Goal: Task Accomplishment & Management: Manage account settings

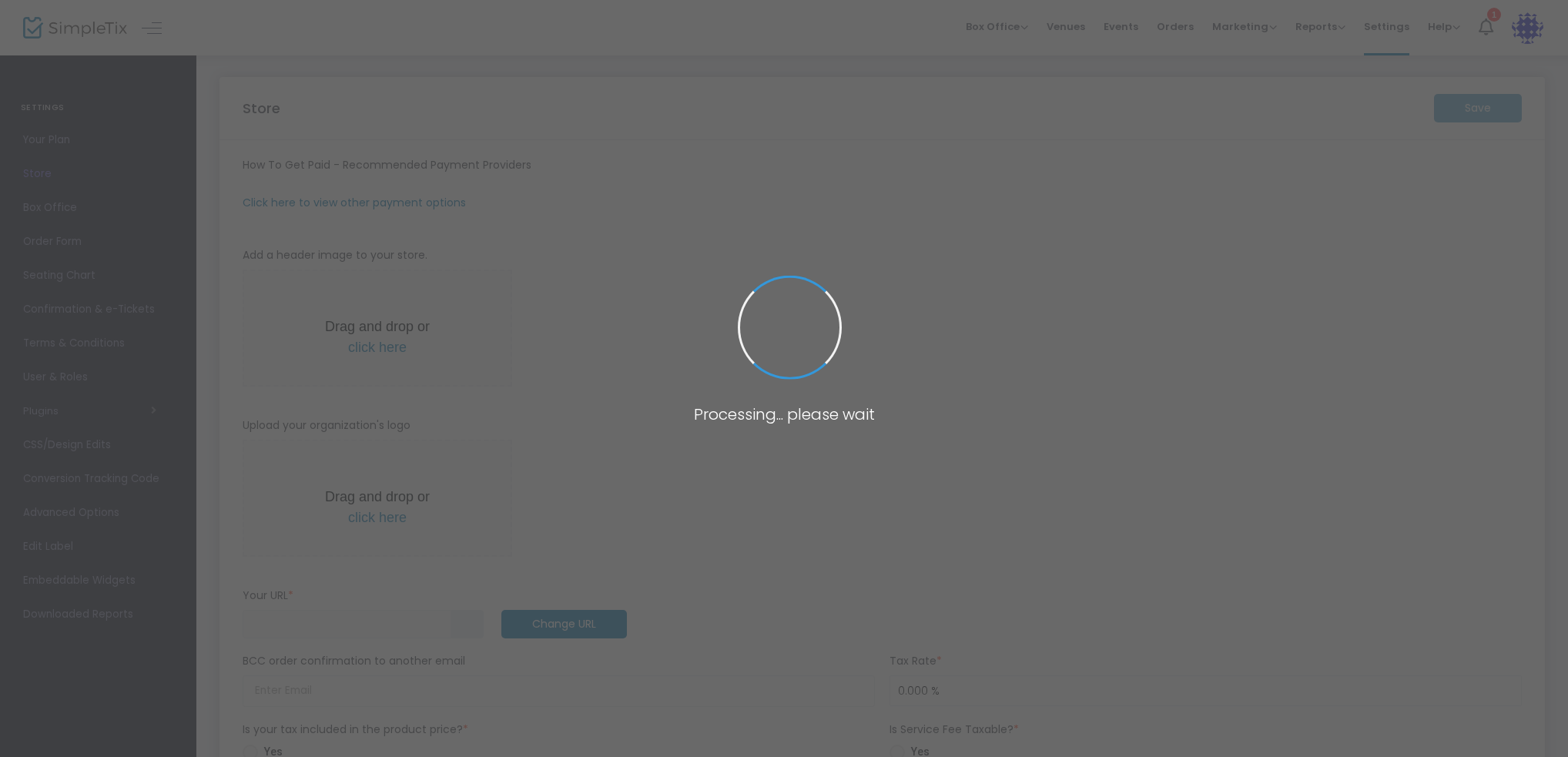
type input "[URL]"
type input "[EMAIL_ADDRESS][DOMAIN_NAME]"
type input "7.000 %"
type input "Command Decisions Wargames Center"
type input "[PHONE_NUMBER]"
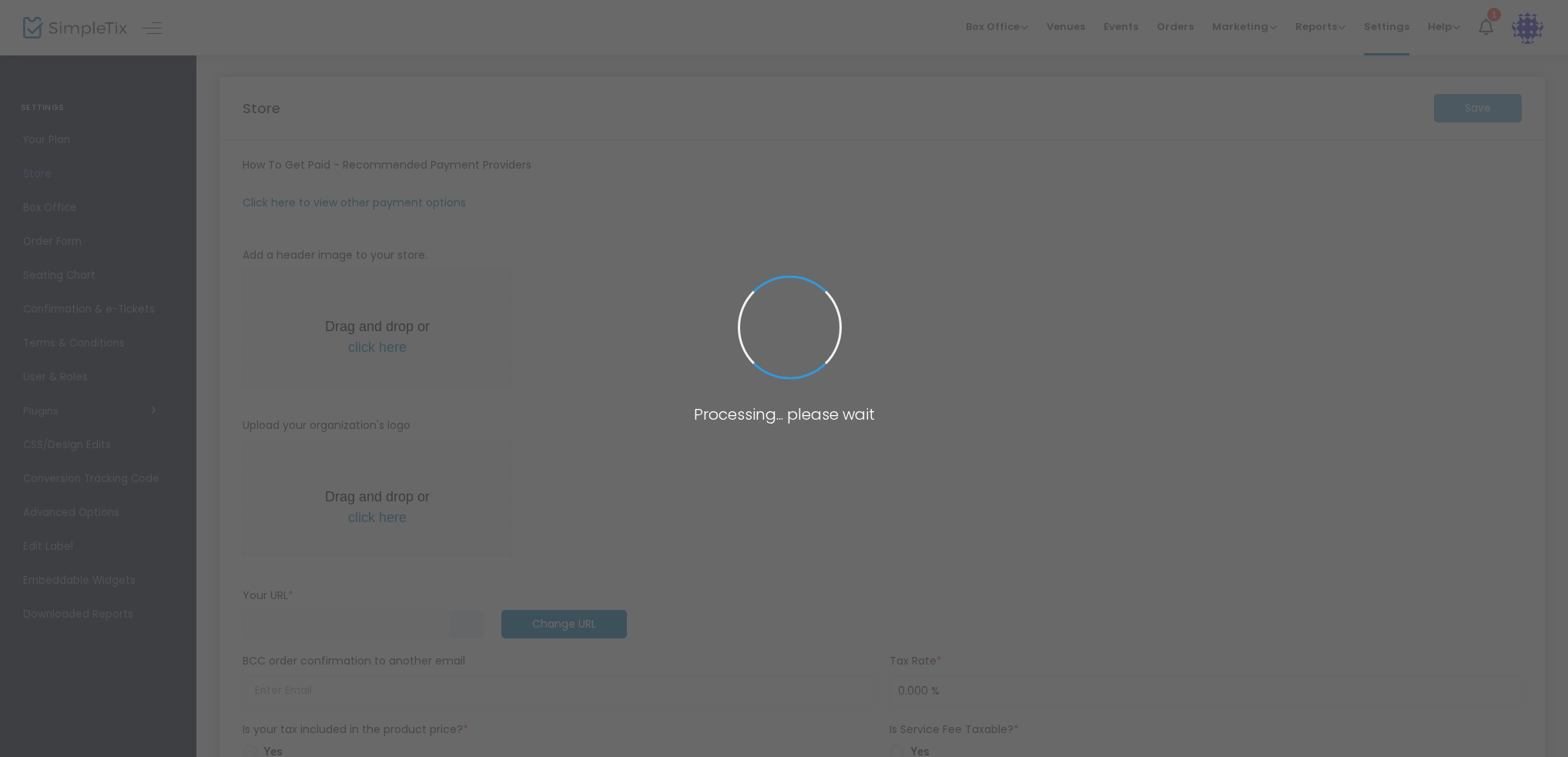
type input "[DOMAIN_NAME][URL]"
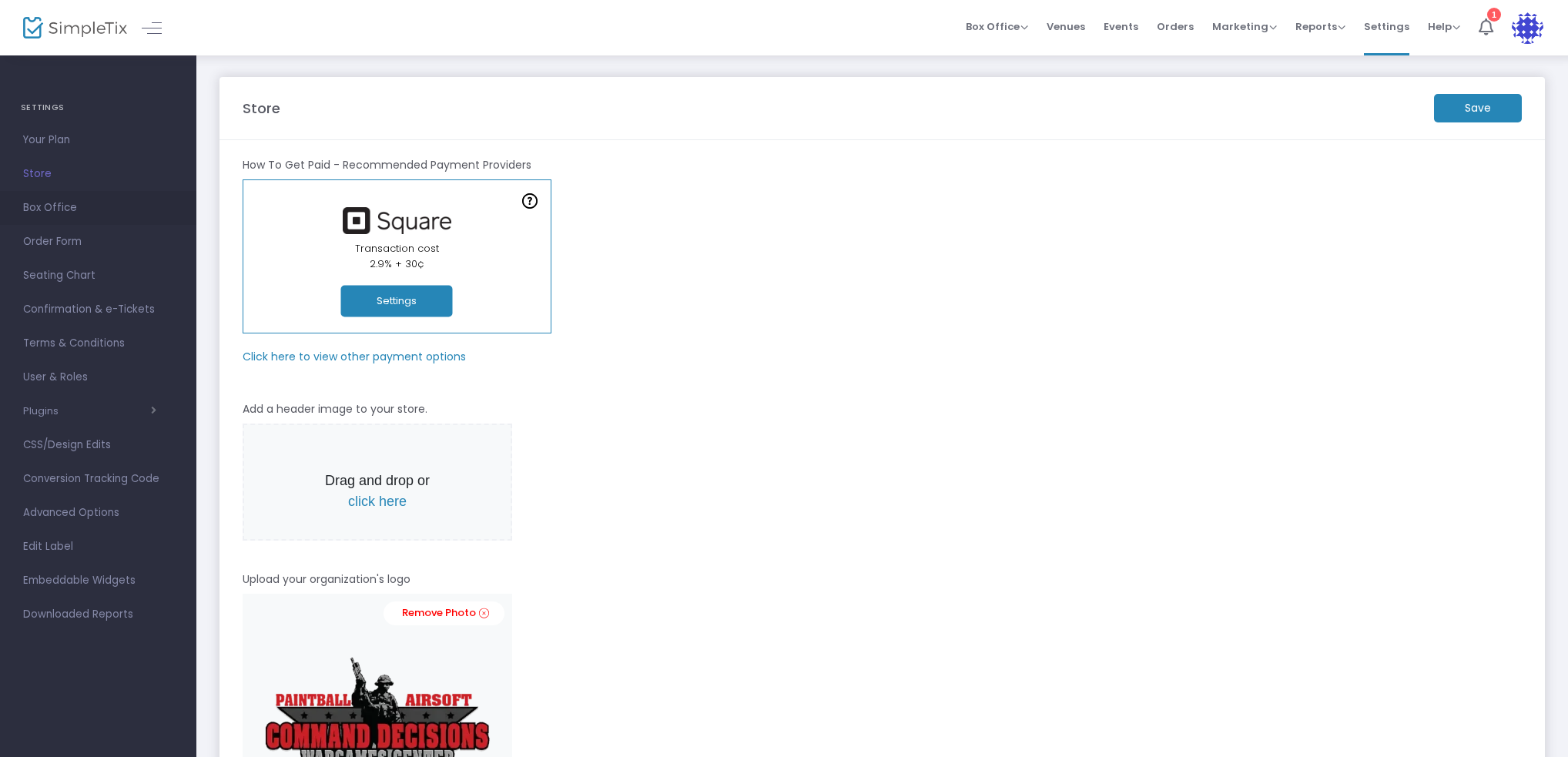
click at [58, 207] on span "Box Office" at bounding box center [98, 208] width 150 height 20
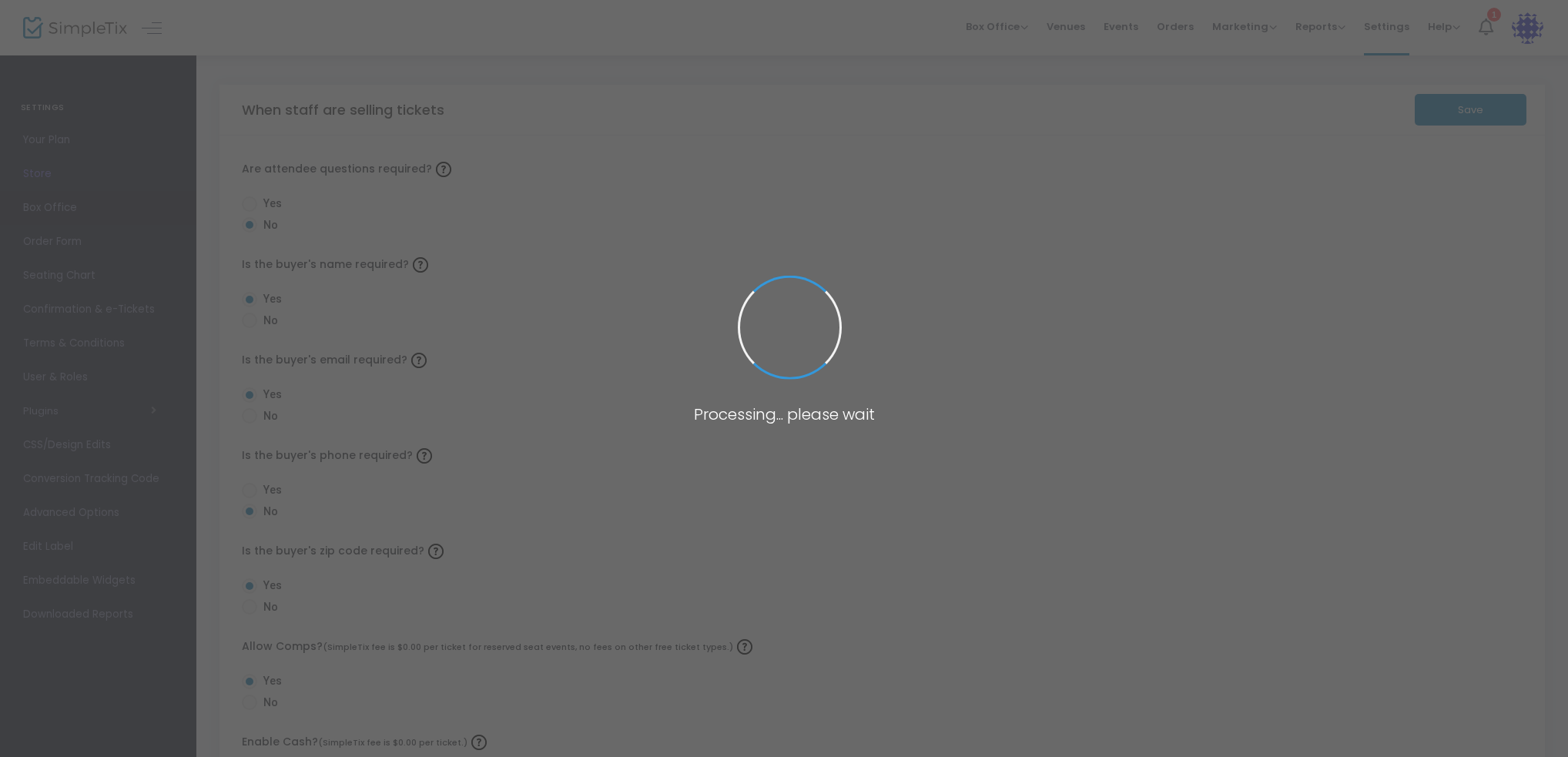
radio input "true"
radio input "false"
radio input "true"
radio input "false"
radio input "true"
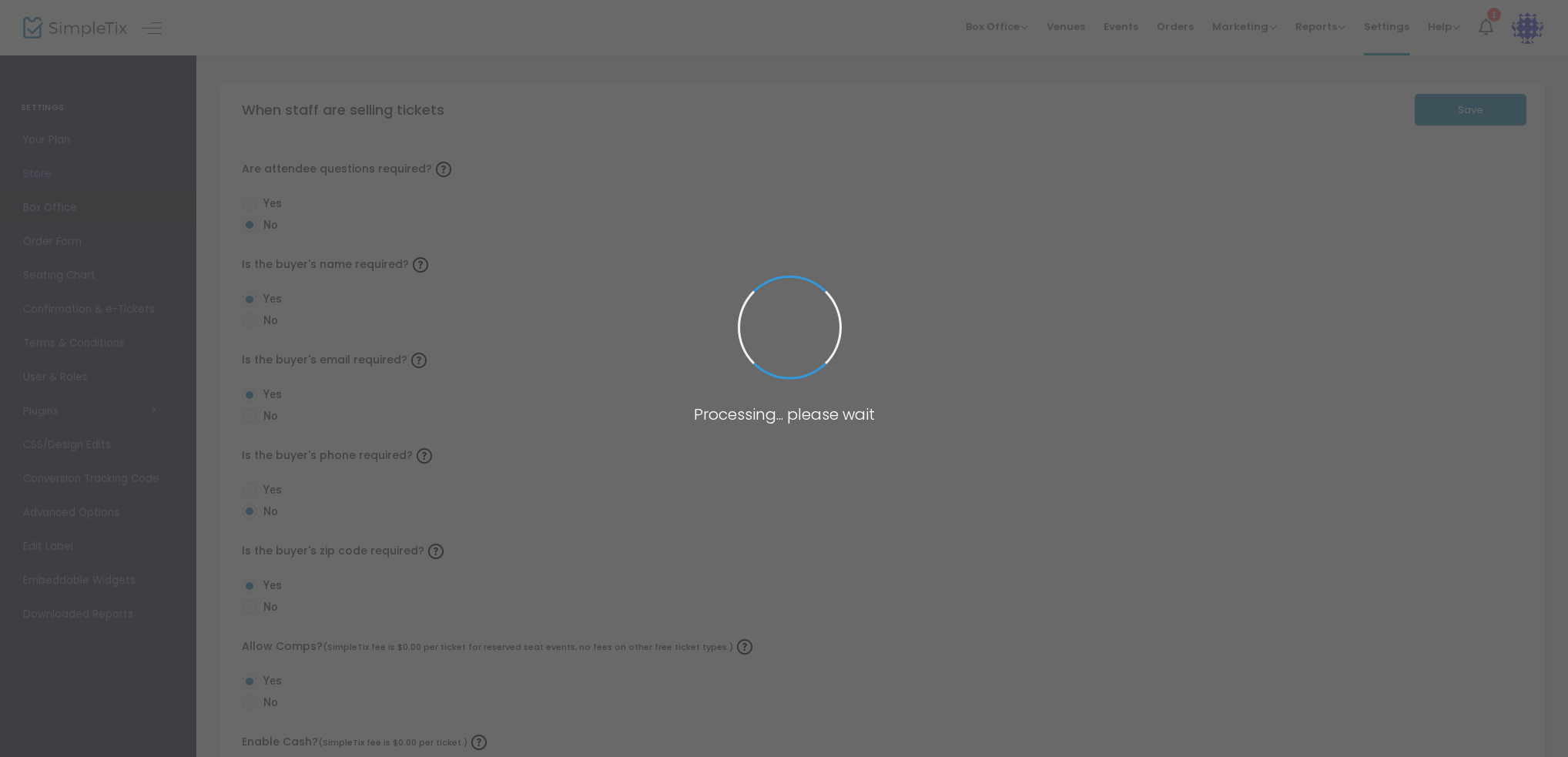
radio input "true"
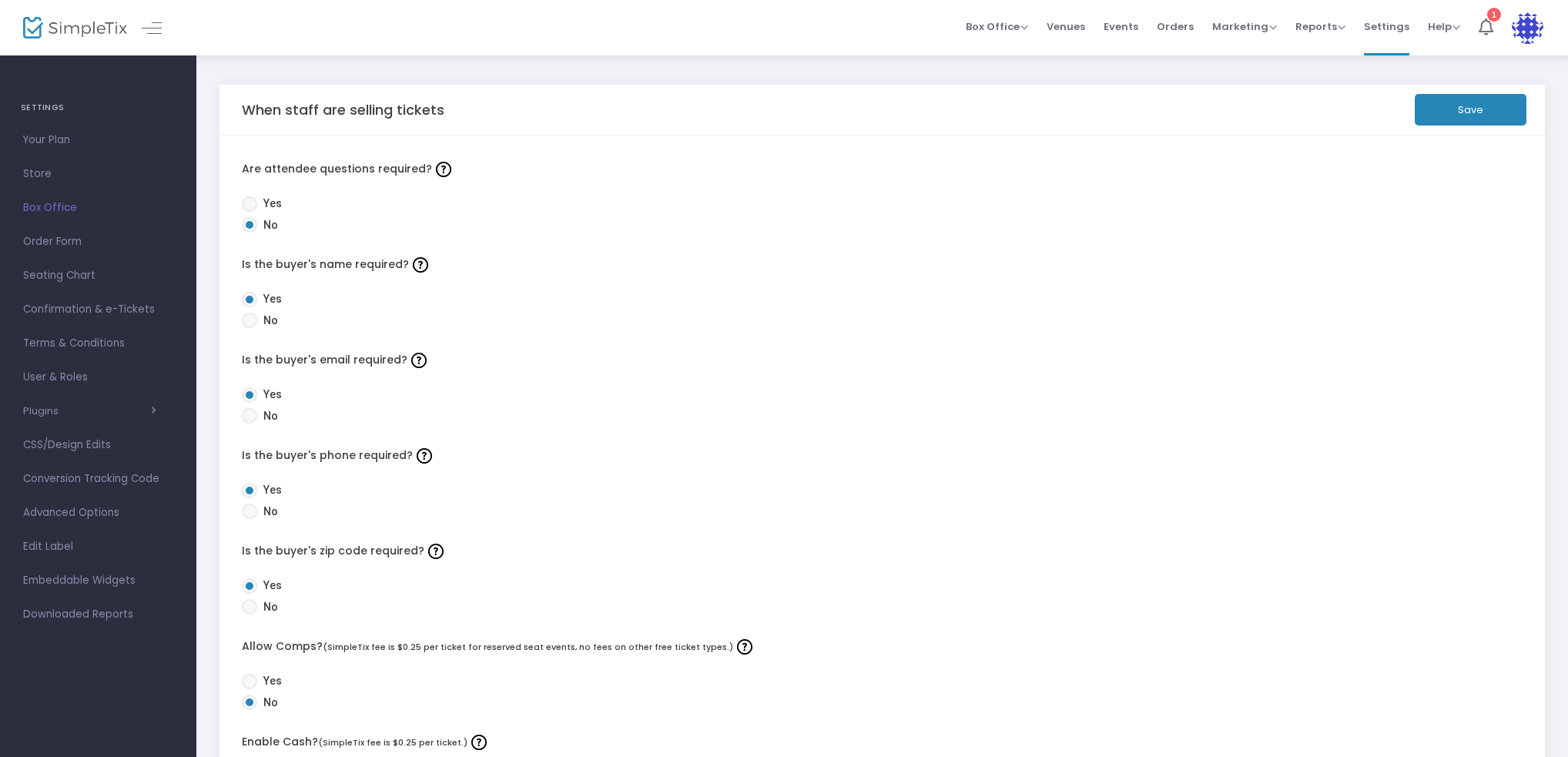
click at [86, 24] on img at bounding box center [74, 28] width 104 height 23
